Goal: Transaction & Acquisition: Book appointment/travel/reservation

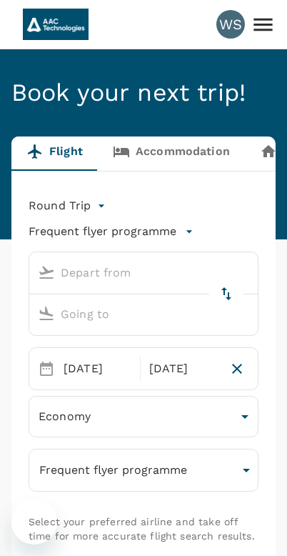
scroll to position [2, 0]
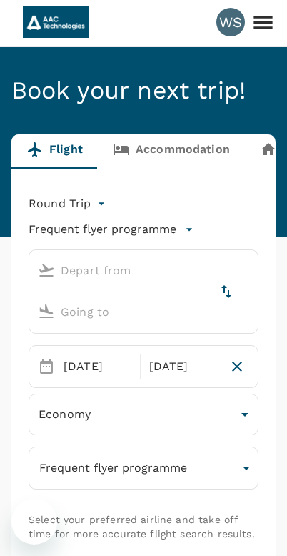
type input "Singapore Changi (SIN)"
type input "Hangzhou Xiaoshan Intl (HGH)"
type input "Singapore Changi (SIN)"
type input "Hangzhou Xiaoshan Intl (HGH)"
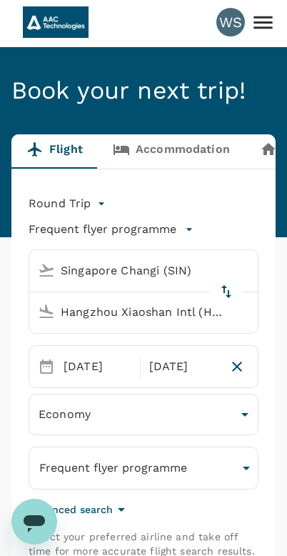
click at [194, 311] on input "Hangzhou Xiaoshan Intl (HGH)" at bounding box center [130, 312] width 196 height 22
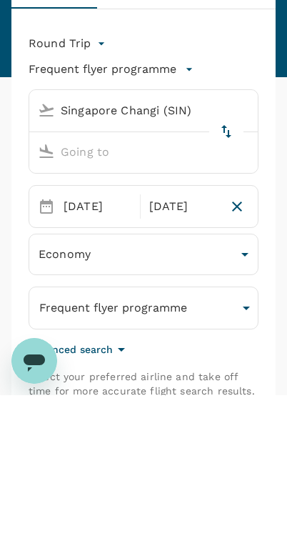
type input "H"
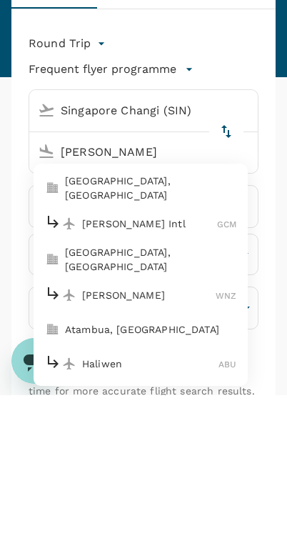
click at [144, 406] on p "[GEOGRAPHIC_DATA], [GEOGRAPHIC_DATA]" at bounding box center [150, 420] width 171 height 29
type input "[GEOGRAPHIC_DATA], [GEOGRAPHIC_DATA] (any)"
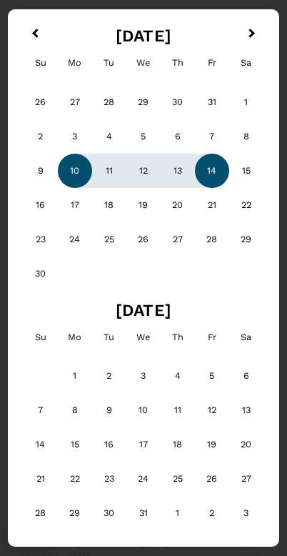
scroll to position [240, 0]
click at [254, 37] on button "Next Month" at bounding box center [253, 34] width 23 height 23
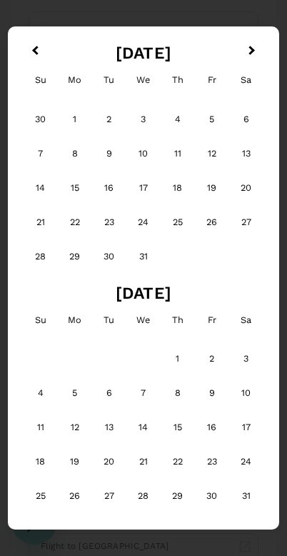
click at [254, 36] on div "[DATE] Previous Month Next Month [DATE] Su Mo Tu We Th Fr Sa 30 1 2 3 4 5 6 7 8…" at bounding box center [144, 277] width 272 height 503
click at [263, 53] on button "Next Month" at bounding box center [253, 51] width 23 height 23
click at [263, 53] on div "[DATE] Previous Month Next Month [DATE] Su Mo Tu We Th Fr Sa 30 1 2 3 4 5 6 7 8…" at bounding box center [144, 277] width 272 height 503
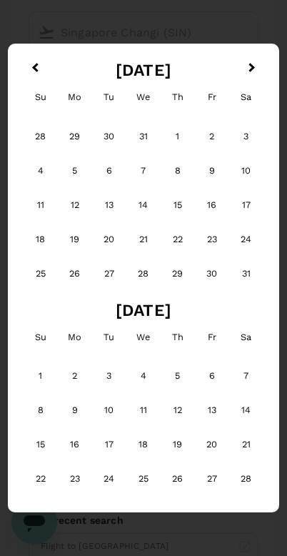
click at [250, 75] on button "Next Month" at bounding box center [253, 68] width 23 height 23
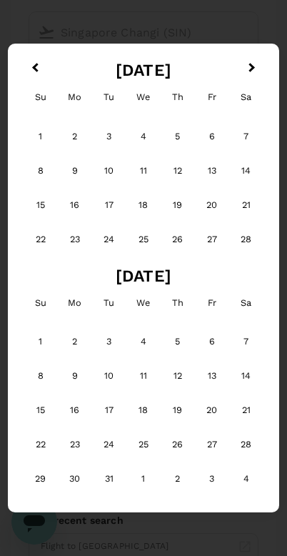
click at [254, 69] on button "Next Month" at bounding box center [253, 68] width 23 height 23
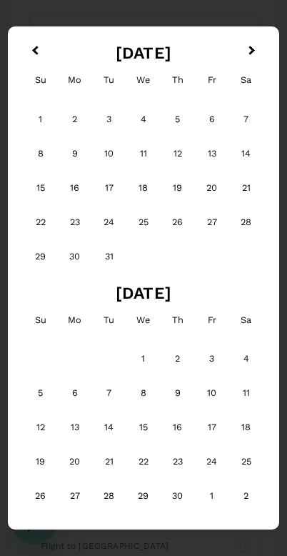
click at [261, 60] on button "Next Month" at bounding box center [253, 51] width 23 height 23
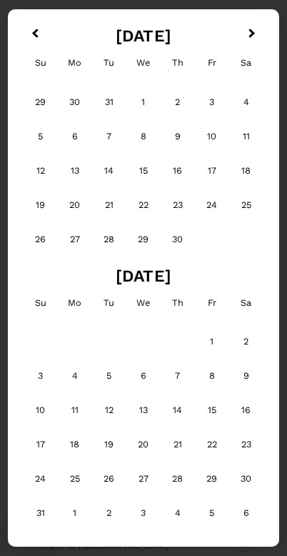
click at [256, 34] on button "Next Month" at bounding box center [253, 34] width 23 height 23
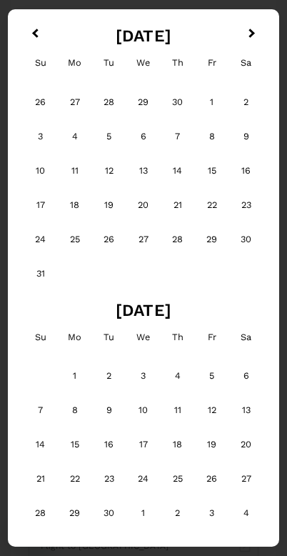
click at [38, 424] on div "7" at bounding box center [41, 410] width 34 height 34
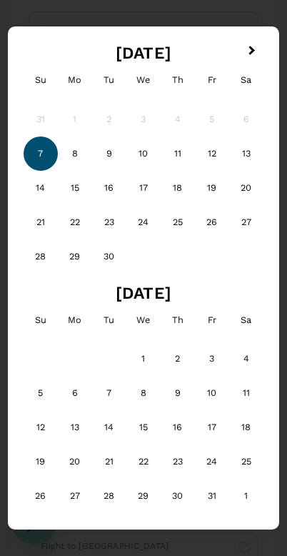
click at [244, 189] on div "20" at bounding box center [246, 188] width 34 height 34
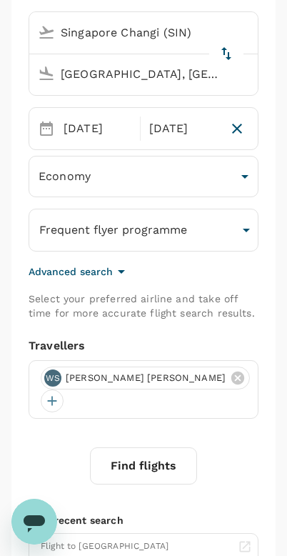
click at [64, 389] on div at bounding box center [52, 400] width 23 height 23
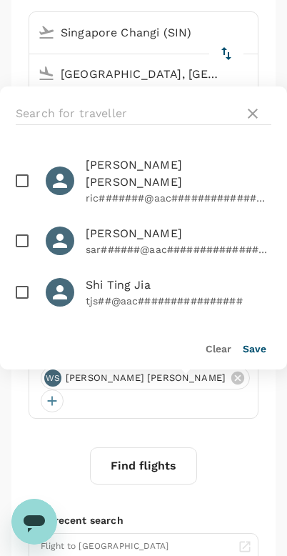
scroll to position [1064, 0]
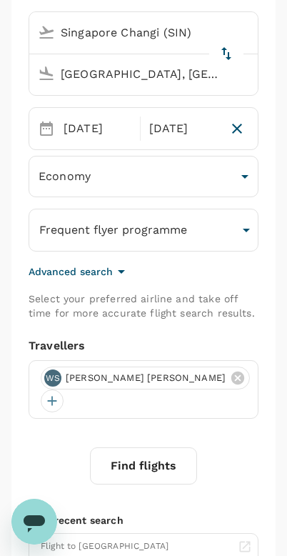
click at [29, 454] on div "Find flights" at bounding box center [144, 465] width 230 height 37
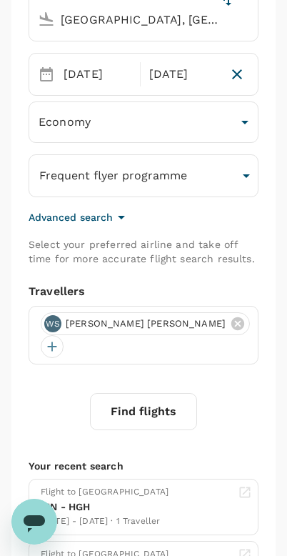
scroll to position [311, 0]
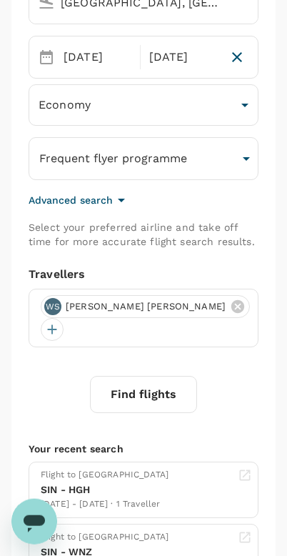
click at [165, 386] on button "Find flights" at bounding box center [143, 394] width 107 height 37
